Goal: Information Seeking & Learning: Learn about a topic

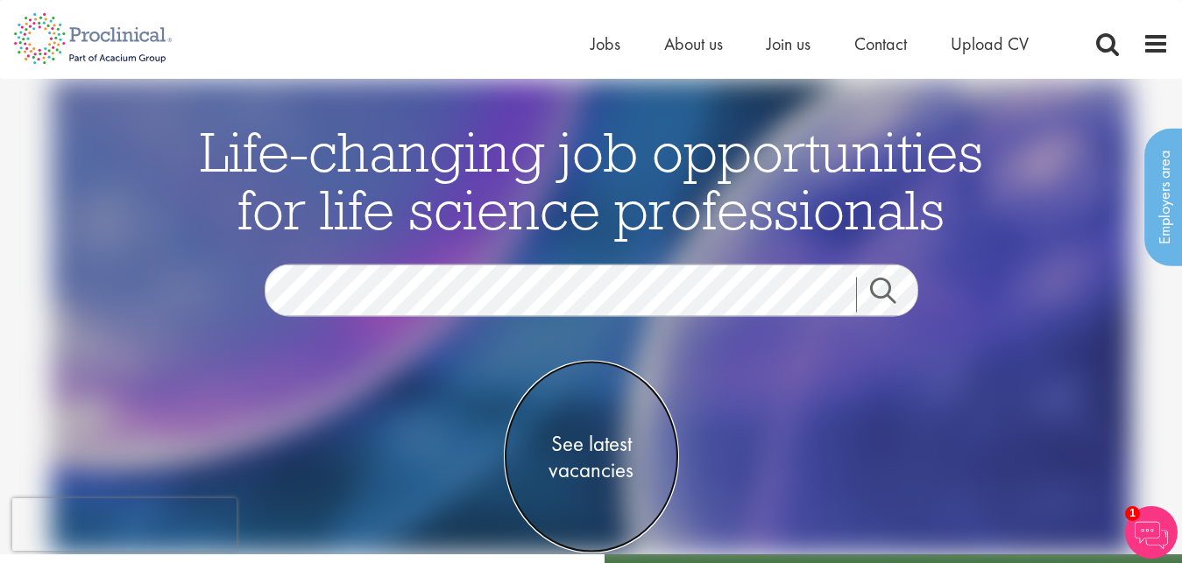
click at [613, 442] on span "See latest vacancies" at bounding box center [591, 456] width 175 height 53
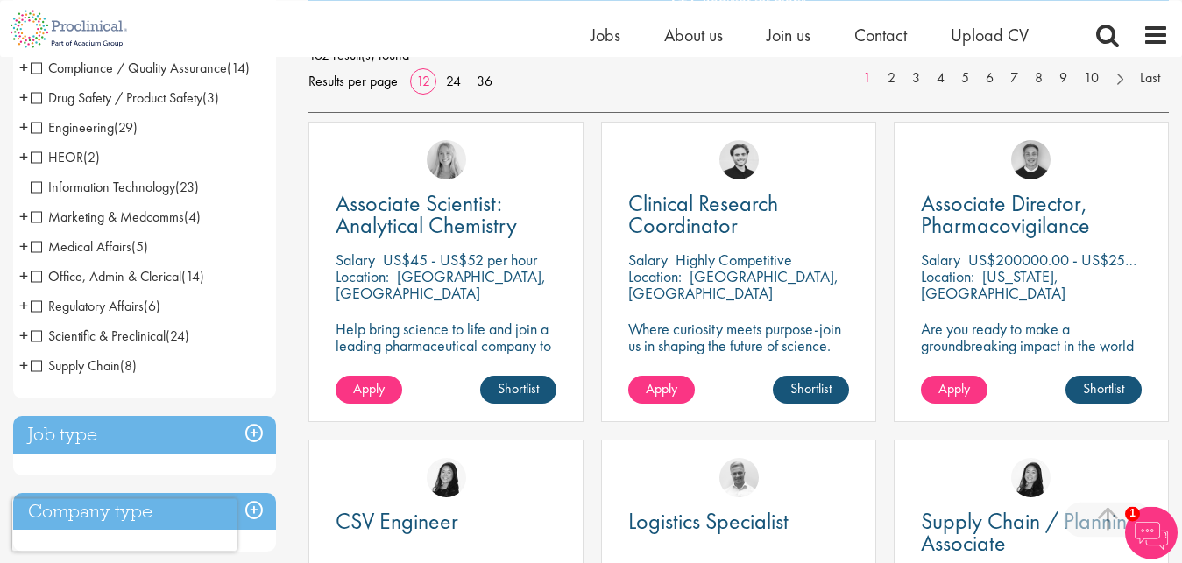
scroll to position [294, 0]
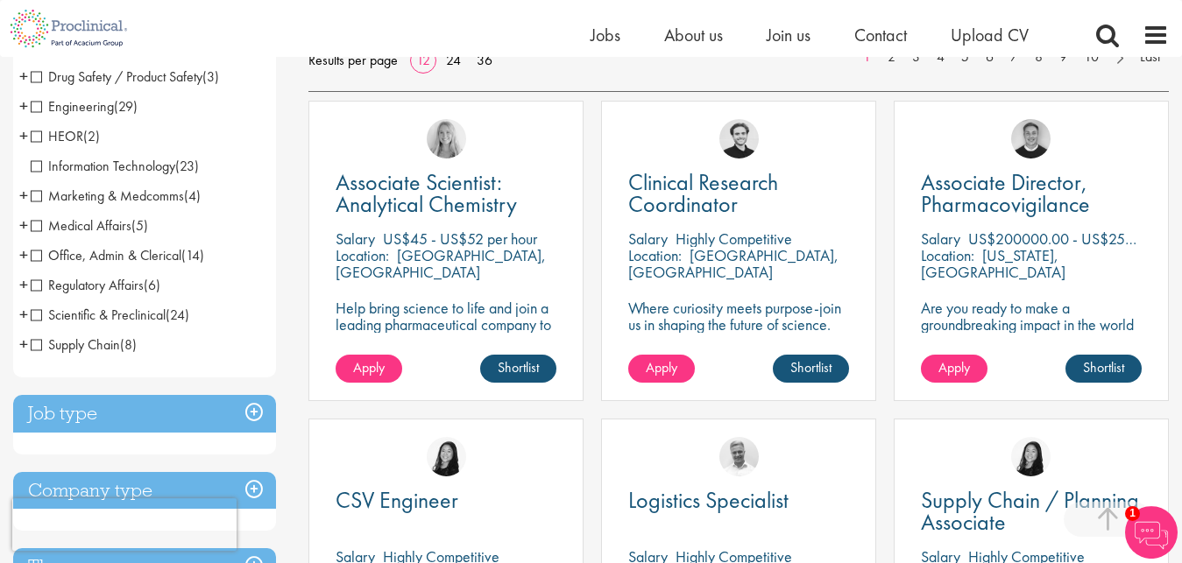
click at [80, 316] on span "Scientific & Preclinical" at bounding box center [98, 315] width 135 height 18
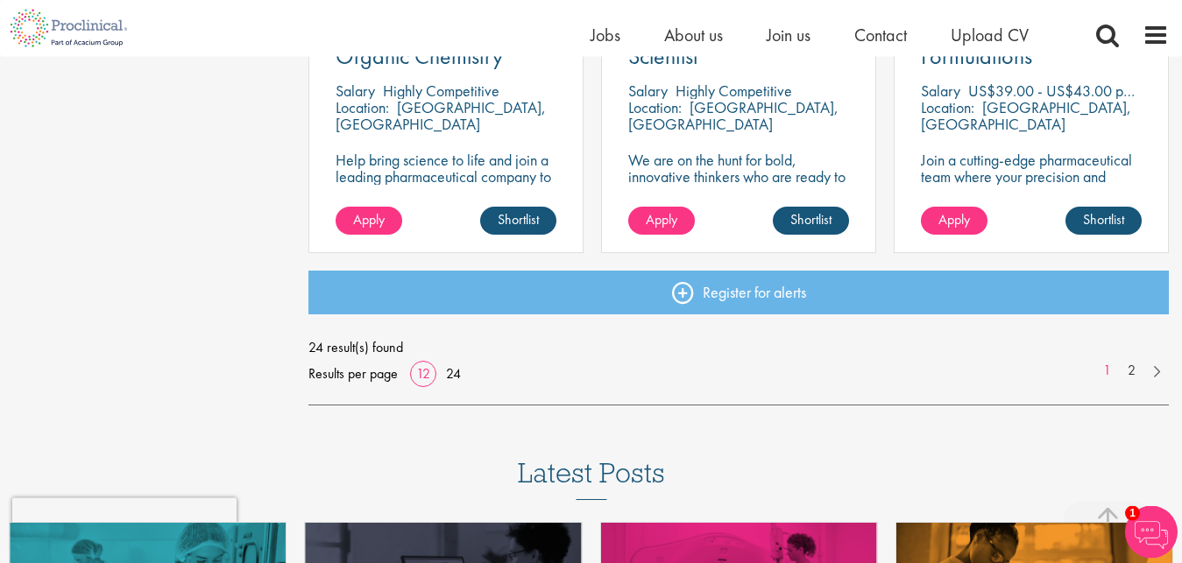
scroll to position [1410, 0]
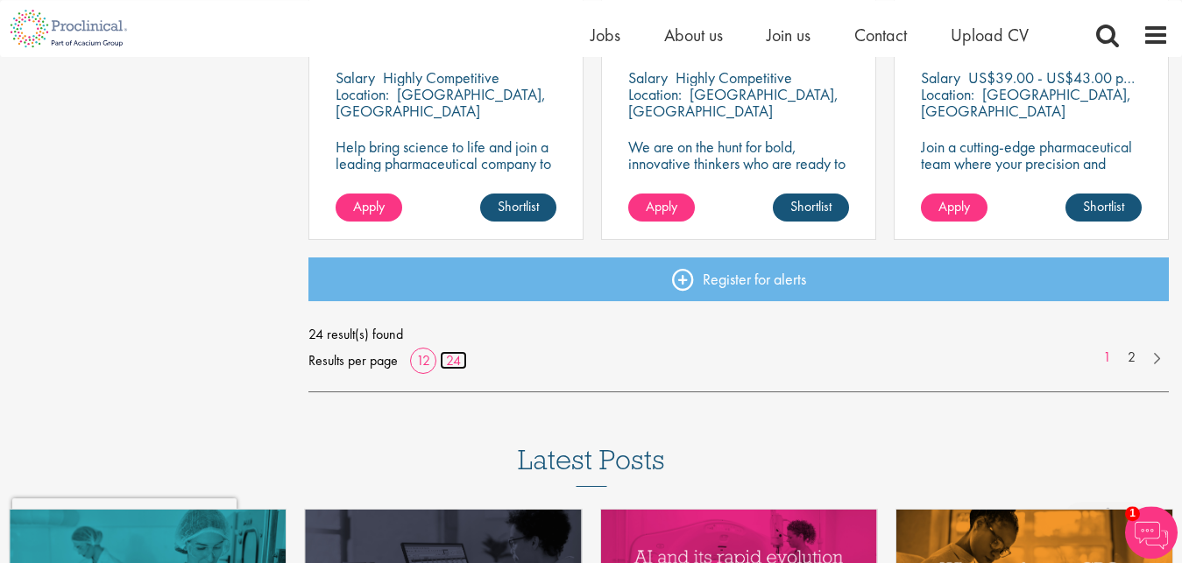
click at [451, 358] on link "24" at bounding box center [453, 360] width 27 height 18
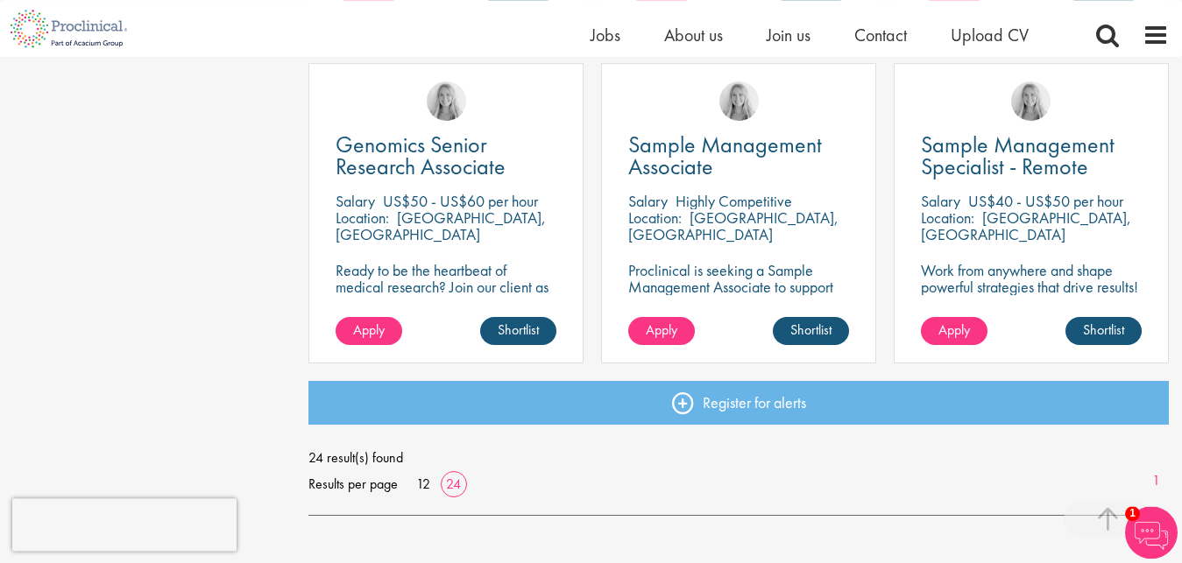
scroll to position [2551, 0]
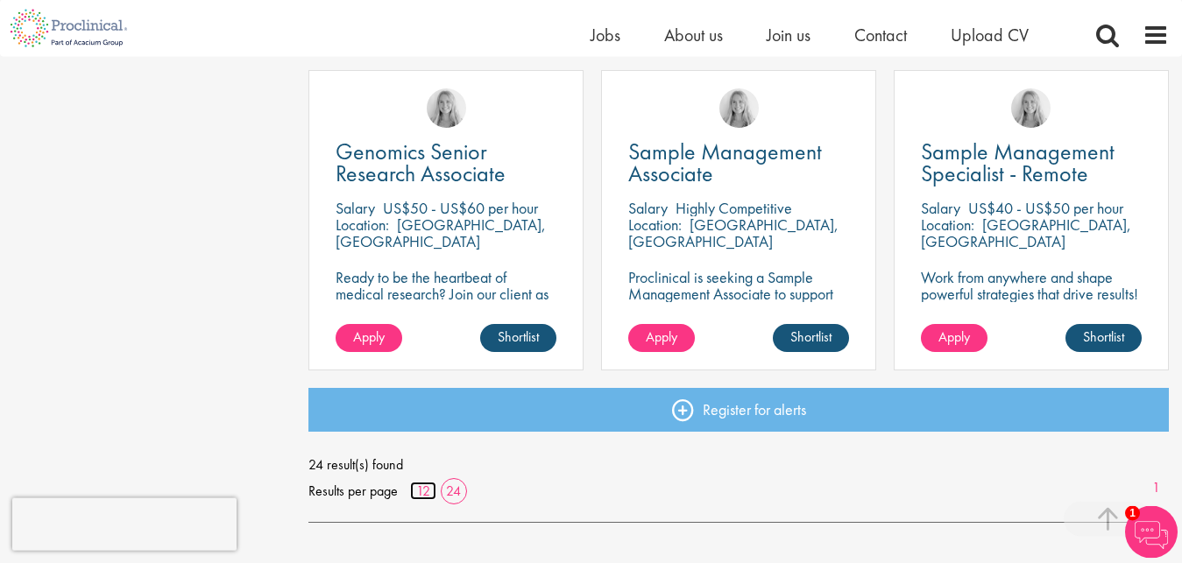
click at [424, 492] on link "12" at bounding box center [423, 491] width 26 height 18
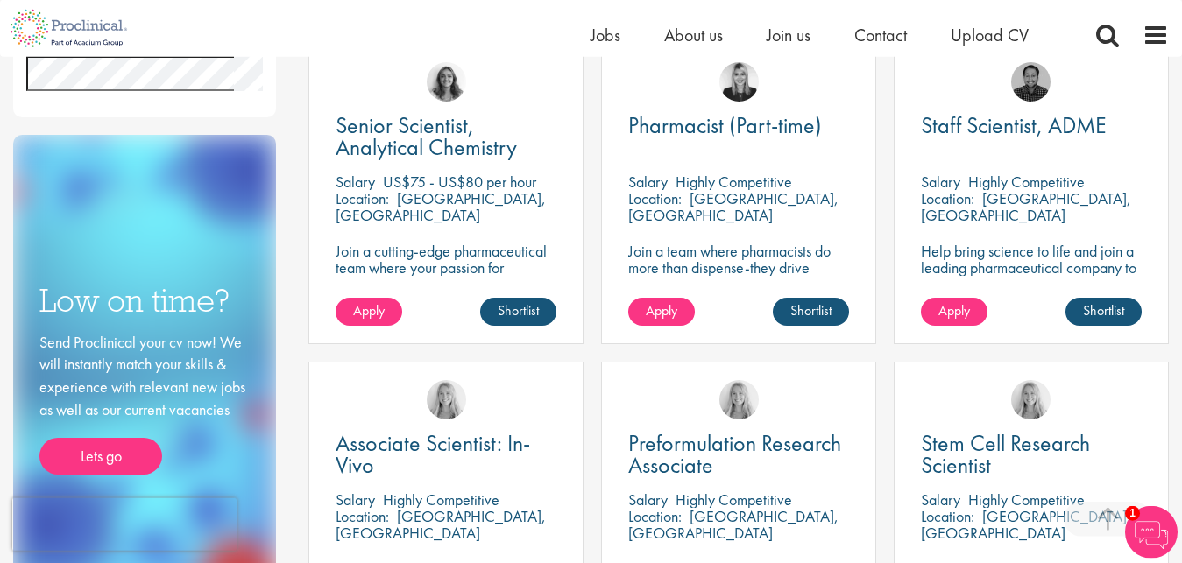
scroll to position [717, 0]
